Goal: Information Seeking & Learning: Check status

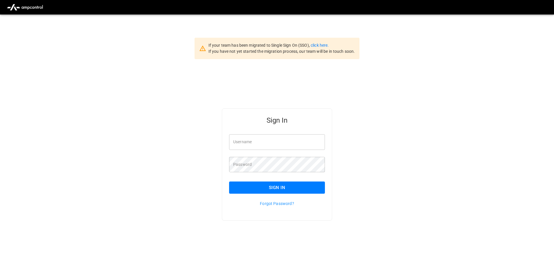
type input "**********"
click at [263, 190] on button "Sign In" at bounding box center [277, 188] width 96 height 12
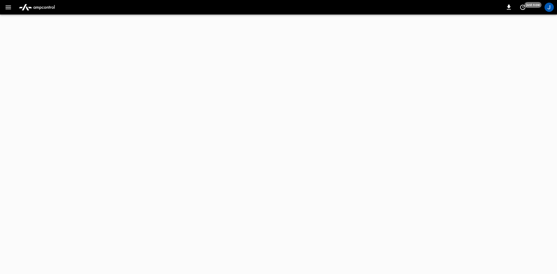
click at [3, 6] on button "button" at bounding box center [8, 7] width 12 height 11
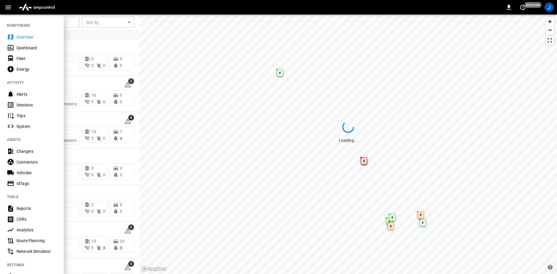
click at [9, 47] on icon at bounding box center [10, 47] width 7 height 7
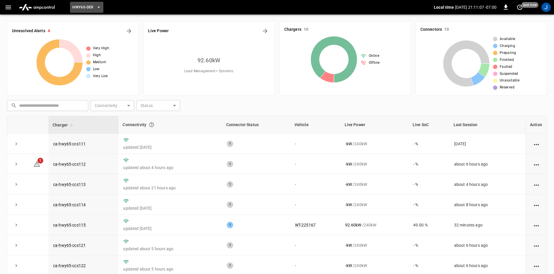
click at [92, 3] on button "HWY65-DER" at bounding box center [86, 7] width 33 height 11
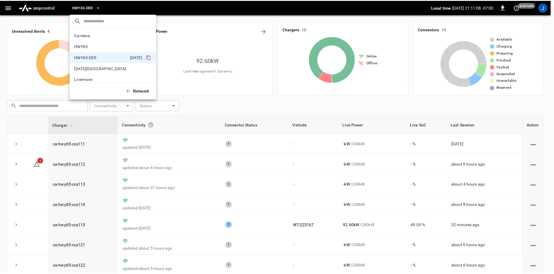
scroll to position [20, 0]
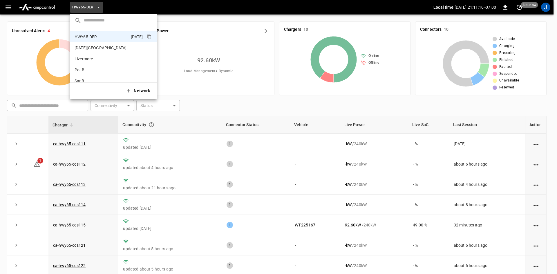
click at [305, 170] on div at bounding box center [278, 137] width 557 height 274
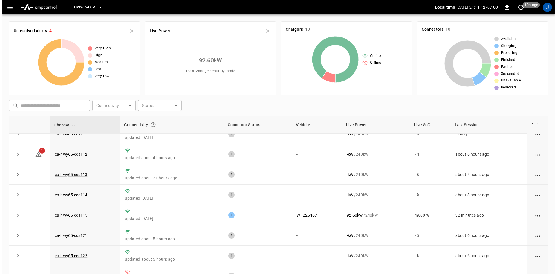
scroll to position [0, 0]
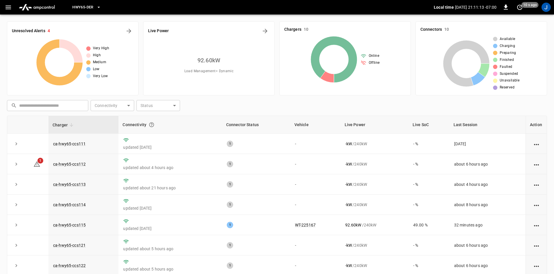
click at [10, 10] on icon "button" at bounding box center [8, 7] width 7 height 7
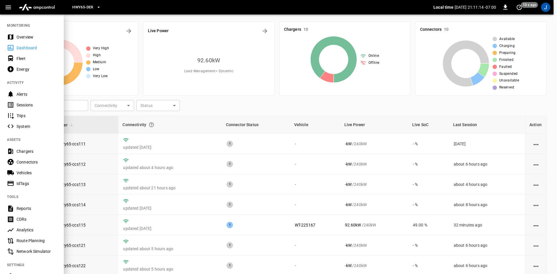
click at [14, 38] on icon at bounding box center [10, 36] width 7 height 7
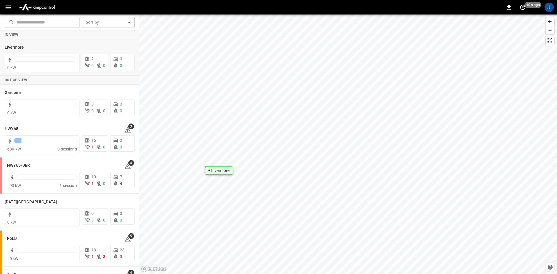
click at [219, 170] on div "Livermore" at bounding box center [220, 170] width 19 height 3
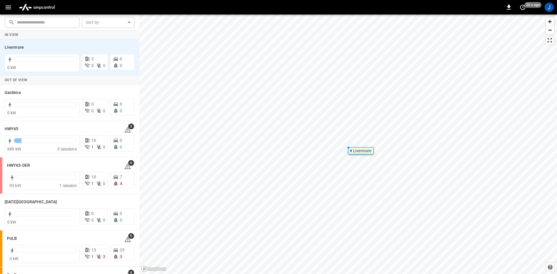
click at [5, 8] on icon "button" at bounding box center [8, 7] width 7 height 7
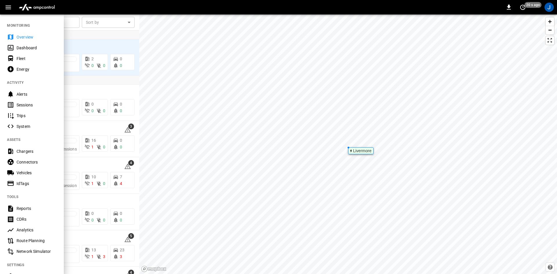
click at [18, 49] on div "Dashboard" at bounding box center [37, 48] width 40 height 6
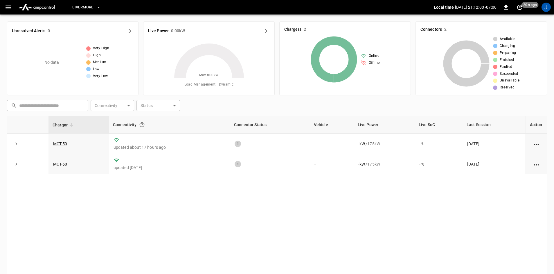
click at [89, 2] on button "Livermore" at bounding box center [86, 7] width 33 height 11
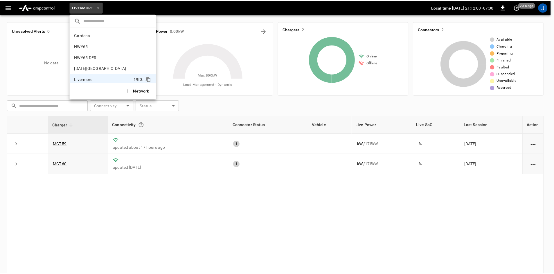
scroll to position [42, 0]
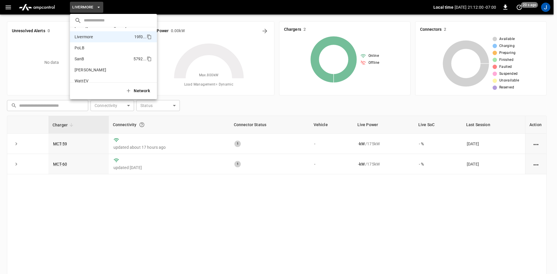
click at [95, 59] on p "SanB" at bounding box center [103, 59] width 57 height 6
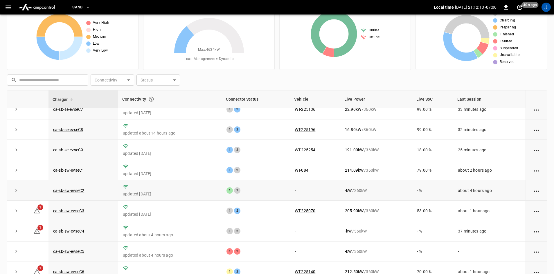
scroll to position [29, 0]
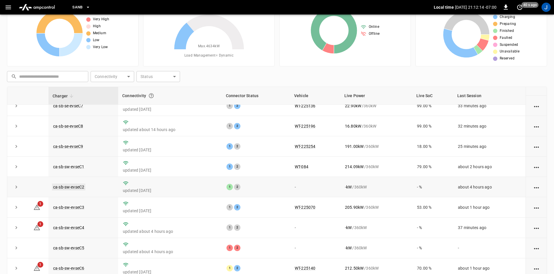
click at [60, 186] on link "ca-sb-sw-evseC2" at bounding box center [68, 187] width 33 height 7
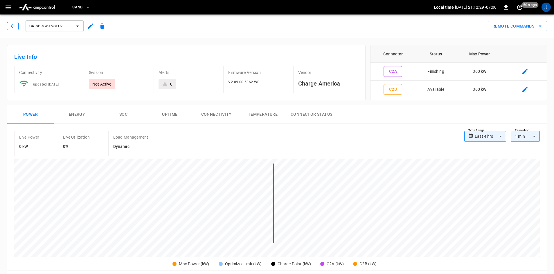
click at [17, 26] on button "button" at bounding box center [13, 26] width 12 height 8
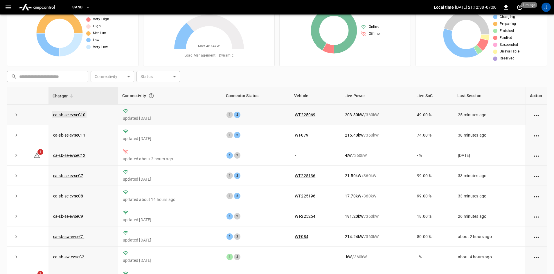
click at [60, 114] on link "ca-sb-se-evseC10" at bounding box center [69, 114] width 35 height 7
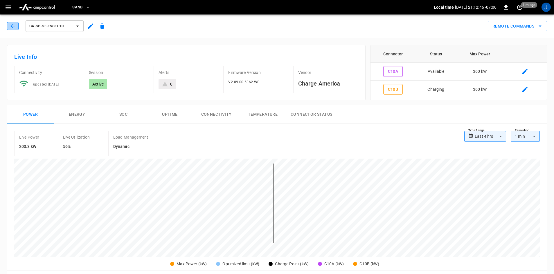
click at [11, 26] on icon "button" at bounding box center [13, 26] width 6 height 6
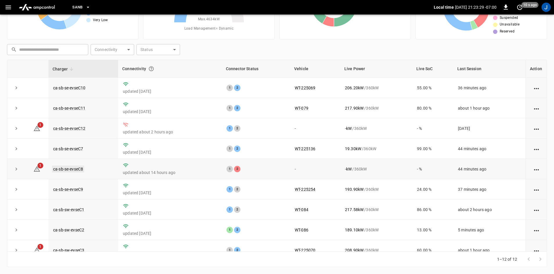
click at [79, 172] on link "ca-sb-se-evseC8" at bounding box center [68, 169] width 32 height 7
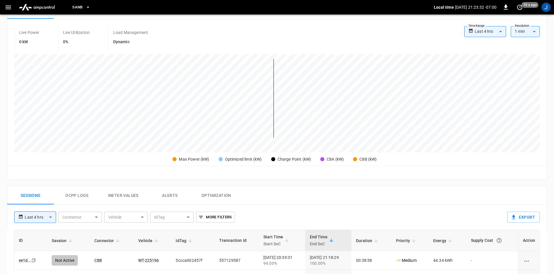
scroll to position [145, 0]
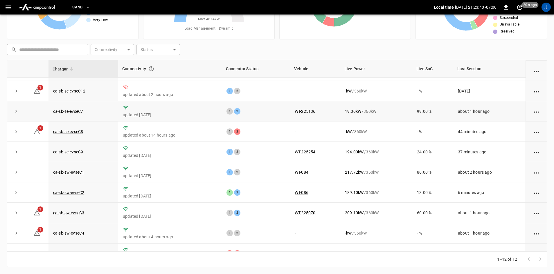
scroll to position [73, 0]
